Goal: Transaction & Acquisition: Purchase product/service

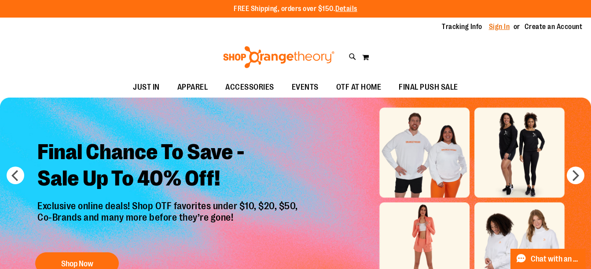
click at [498, 28] on link "Sign In" at bounding box center [499, 27] width 21 height 10
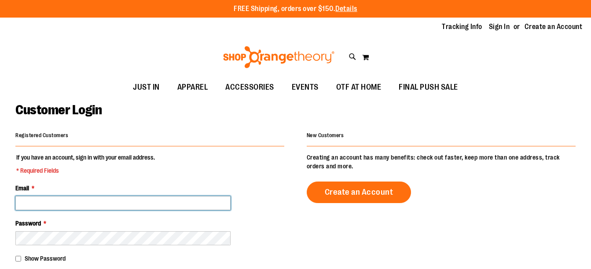
click at [124, 203] on input "Email *" at bounding box center [122, 203] width 215 height 14
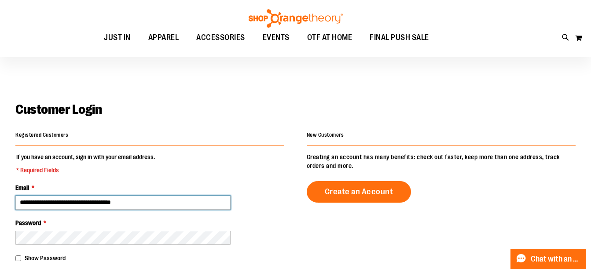
scroll to position [49, 0]
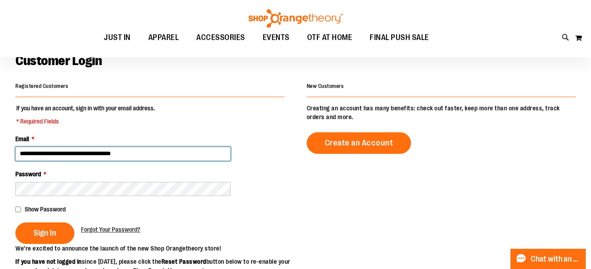
type input "**********"
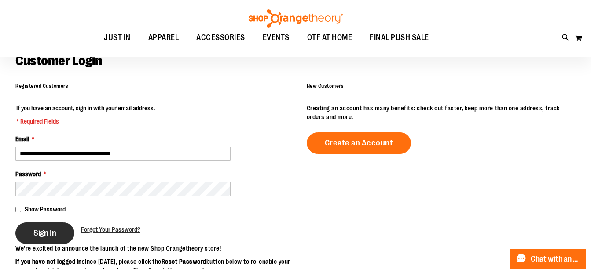
click at [34, 238] on button "Sign In" at bounding box center [44, 234] width 59 height 22
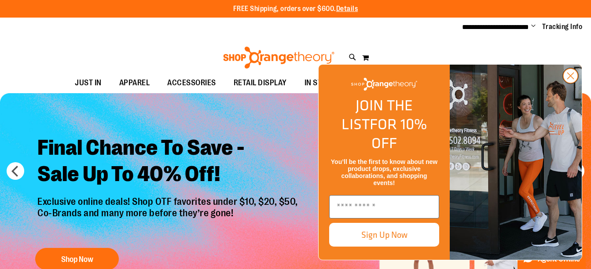
click at [568, 83] on circle "Close dialog" at bounding box center [570, 76] width 15 height 15
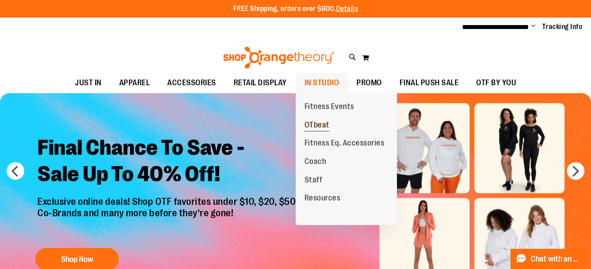
click at [323, 123] on span "OTbeat" at bounding box center [316, 126] width 25 height 11
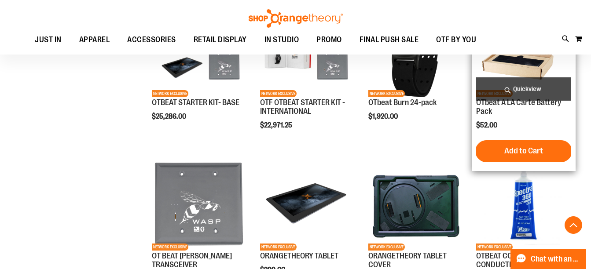
scroll to position [306, 0]
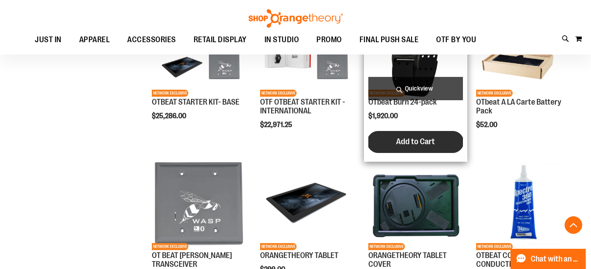
click at [426, 145] on span "Add to Cart" at bounding box center [415, 142] width 39 height 10
click at [418, 143] on span "Add to Cart" at bounding box center [415, 142] width 39 height 10
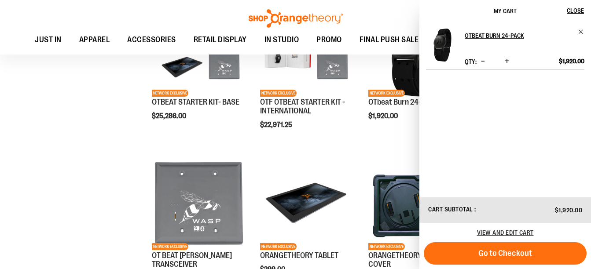
click at [508, 60] on span "Increase product quantity" at bounding box center [507, 61] width 4 height 9
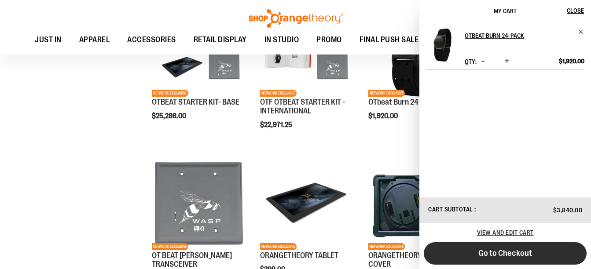
click at [509, 250] on span "Go to Checkout" at bounding box center [505, 254] width 54 height 10
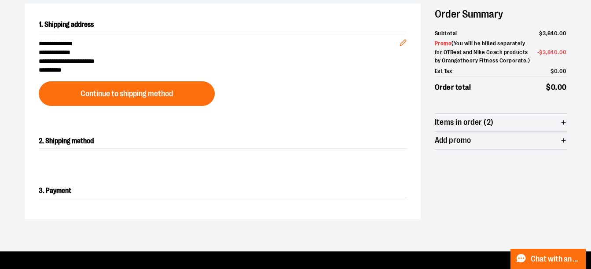
scroll to position [93, 0]
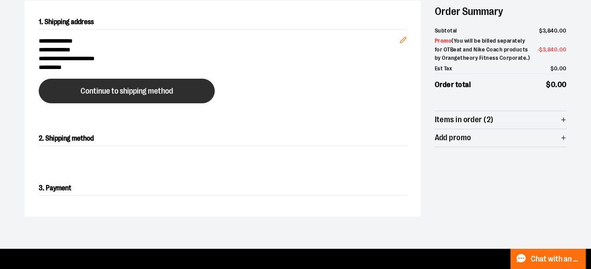
click at [118, 90] on span "Continue to shipping method" at bounding box center [127, 91] width 92 height 8
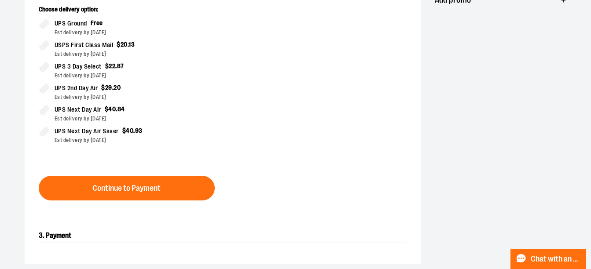
scroll to position [242, 0]
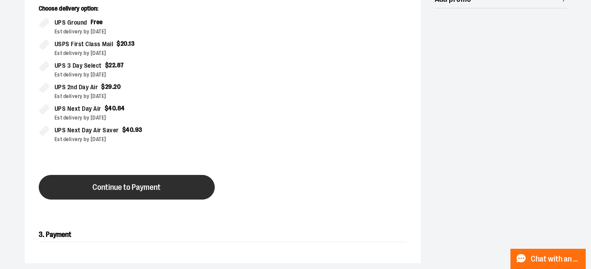
click at [162, 187] on button "Continue to Payment" at bounding box center [127, 187] width 176 height 25
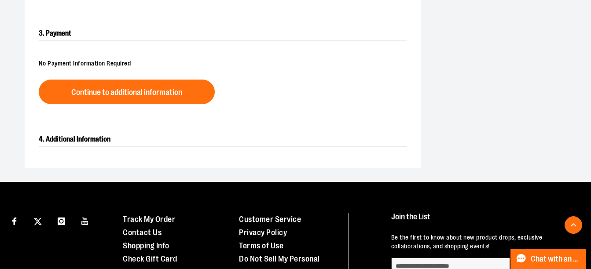
scroll to position [254, 0]
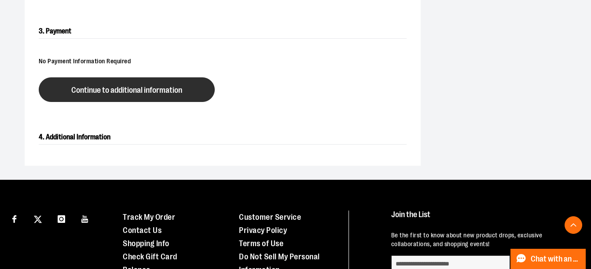
click at [127, 91] on span "Continue to additional information" at bounding box center [126, 90] width 111 height 8
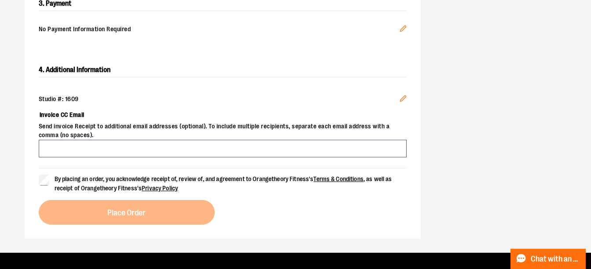
scroll to position [287, 0]
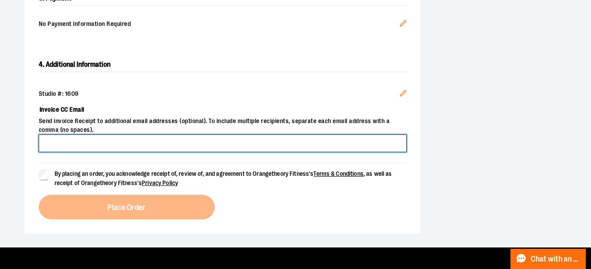
click at [81, 142] on input "Invoice CC Email" at bounding box center [223, 144] width 368 height 18
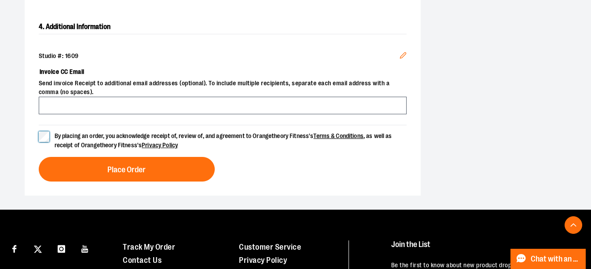
scroll to position [348, 0]
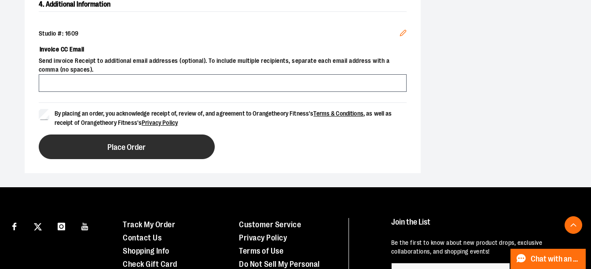
click at [130, 151] on button "Place Order" at bounding box center [127, 147] width 176 height 25
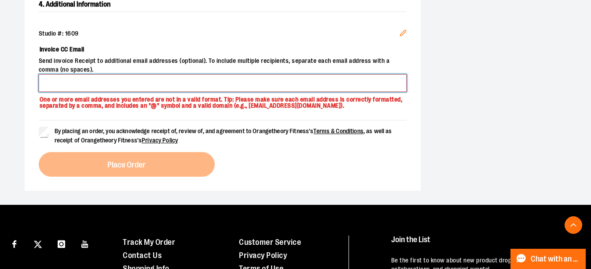
click at [192, 87] on input "Invoice CC Email" at bounding box center [223, 83] width 368 height 18
type input "**********"
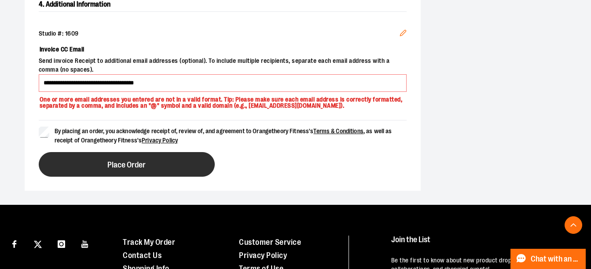
click at [117, 161] on span "Place Order" at bounding box center [126, 165] width 38 height 8
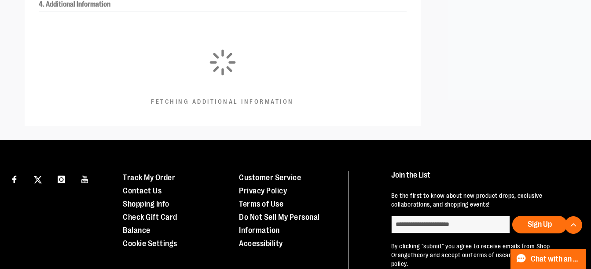
scroll to position [254, 0]
